Goal: Information Seeking & Learning: Learn about a topic

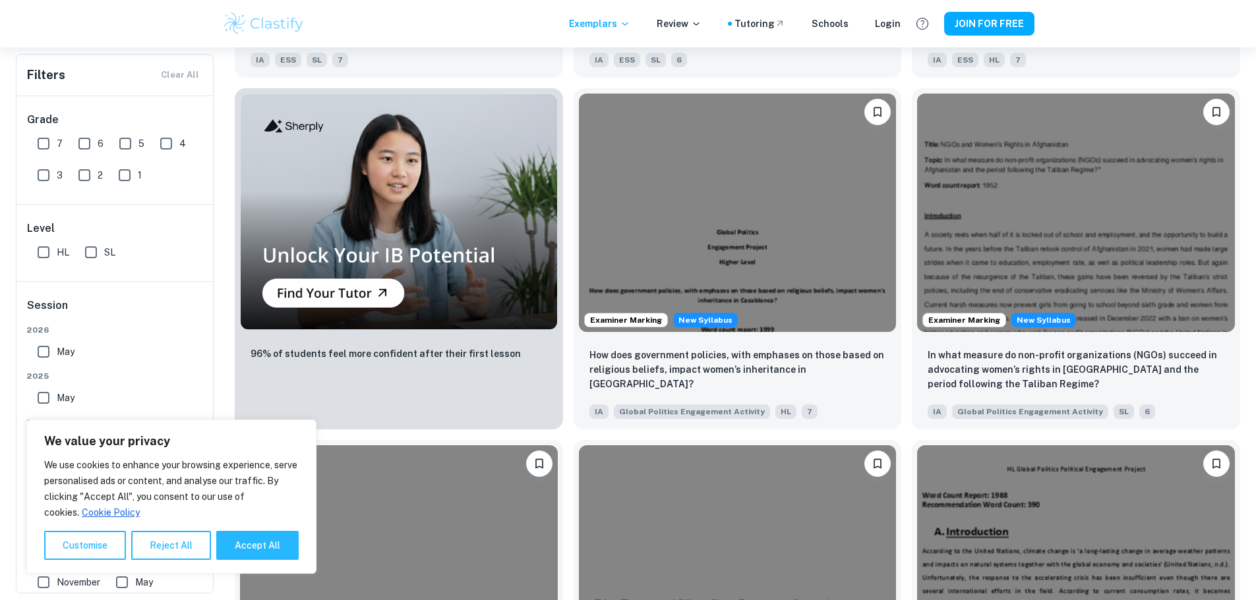
scroll to position [923, 0]
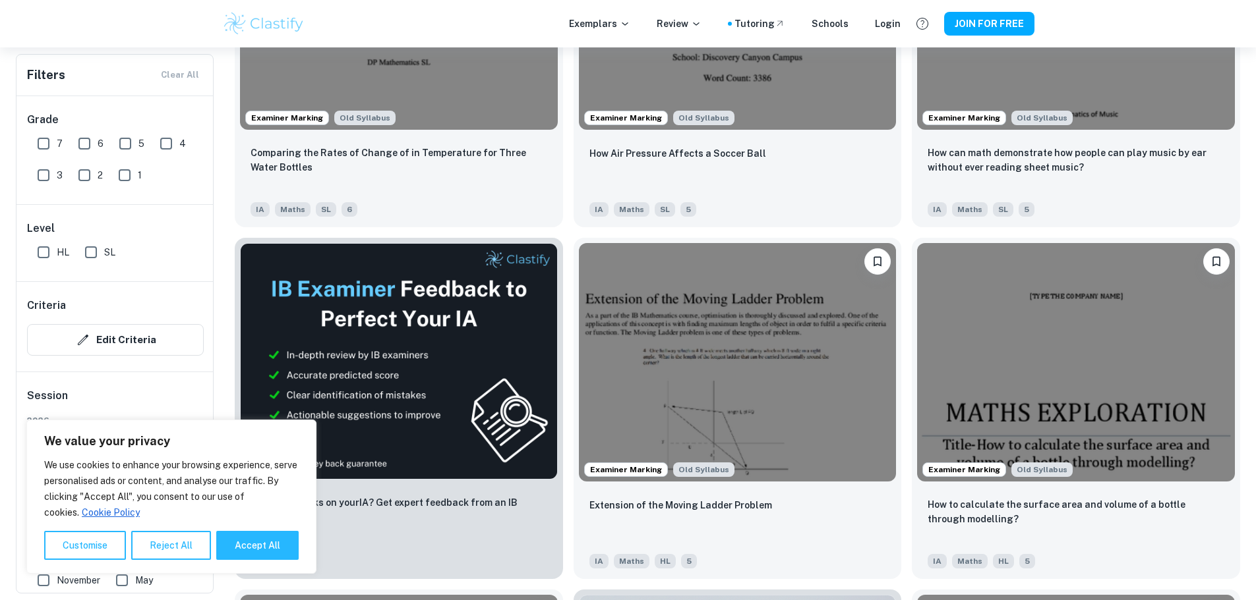
scroll to position [2439, 0]
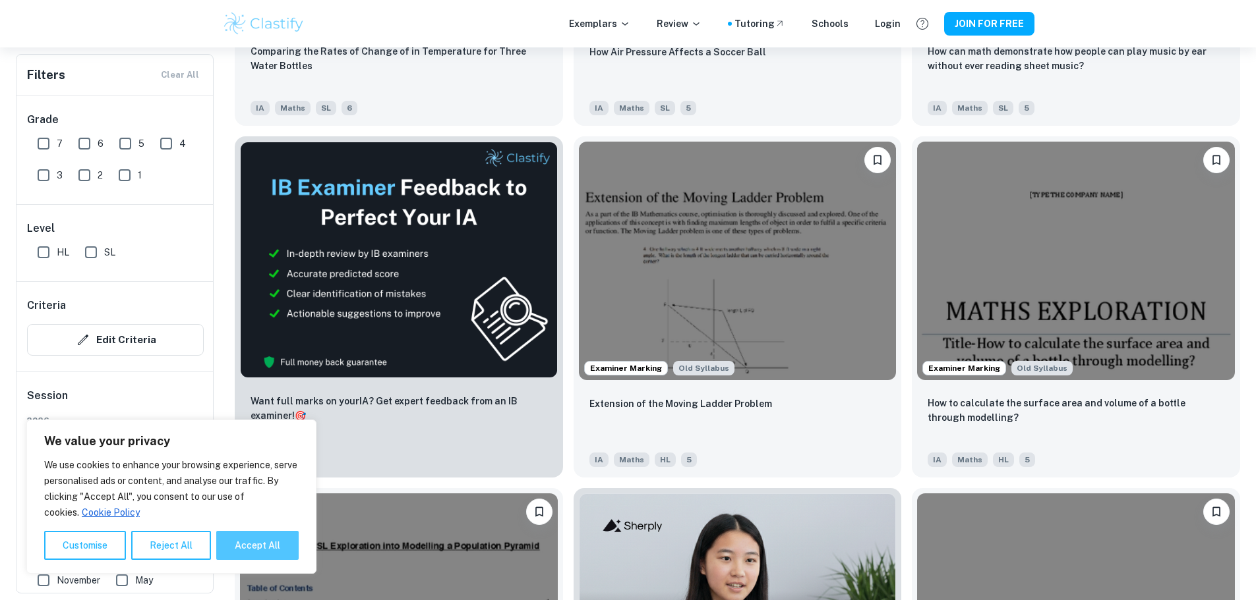
click at [241, 543] on button "Accept All" at bounding box center [257, 545] width 82 height 29
checkbox input "true"
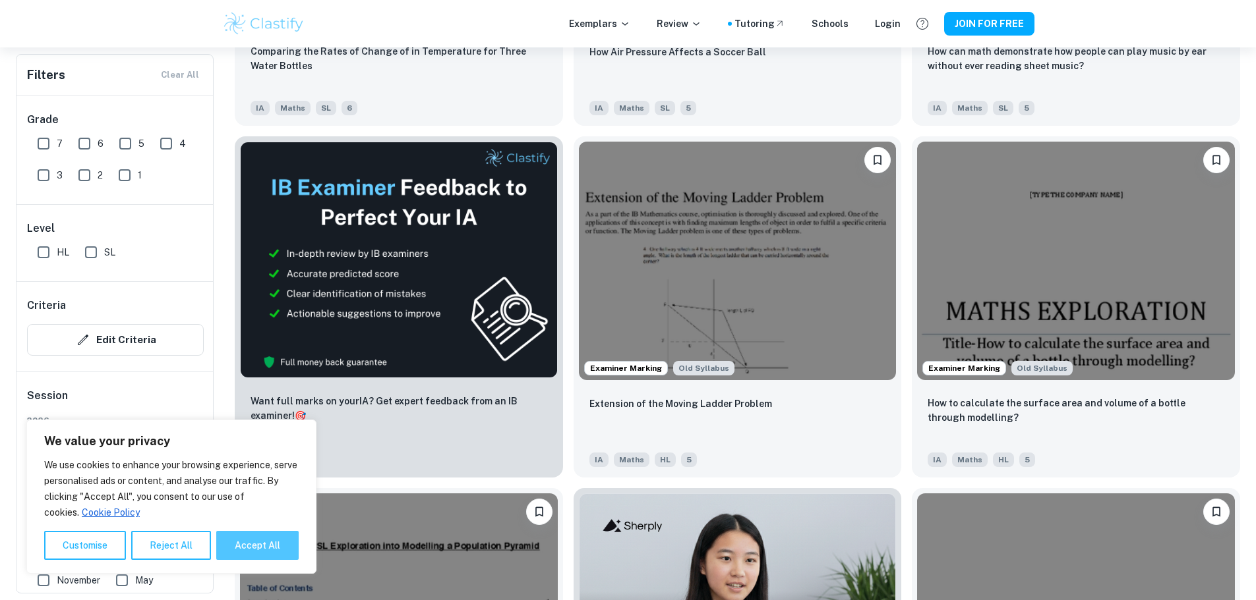
checkbox input "true"
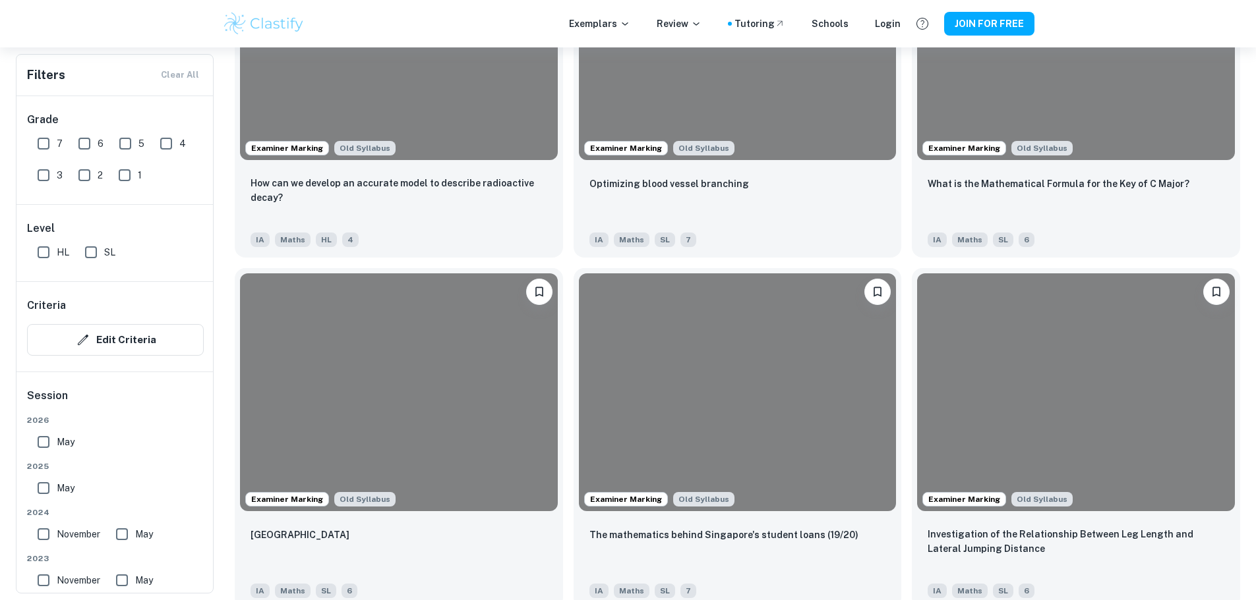
scroll to position [3823, 0]
